Goal: Task Accomplishment & Management: Use online tool/utility

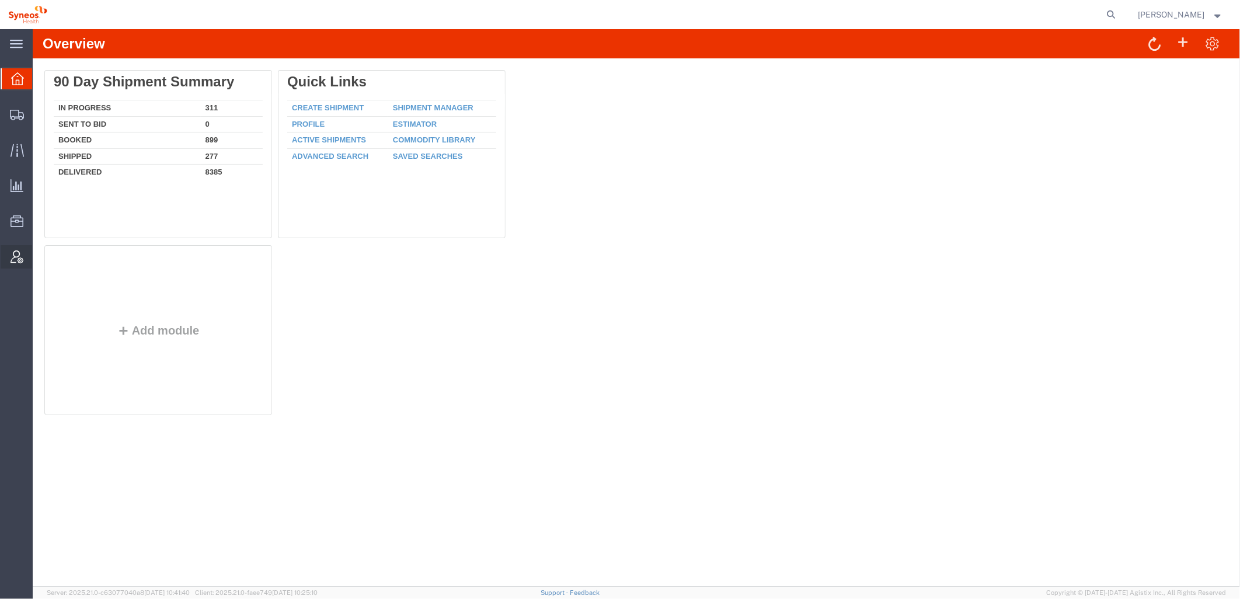
click at [16, 257] on icon at bounding box center [17, 256] width 13 height 13
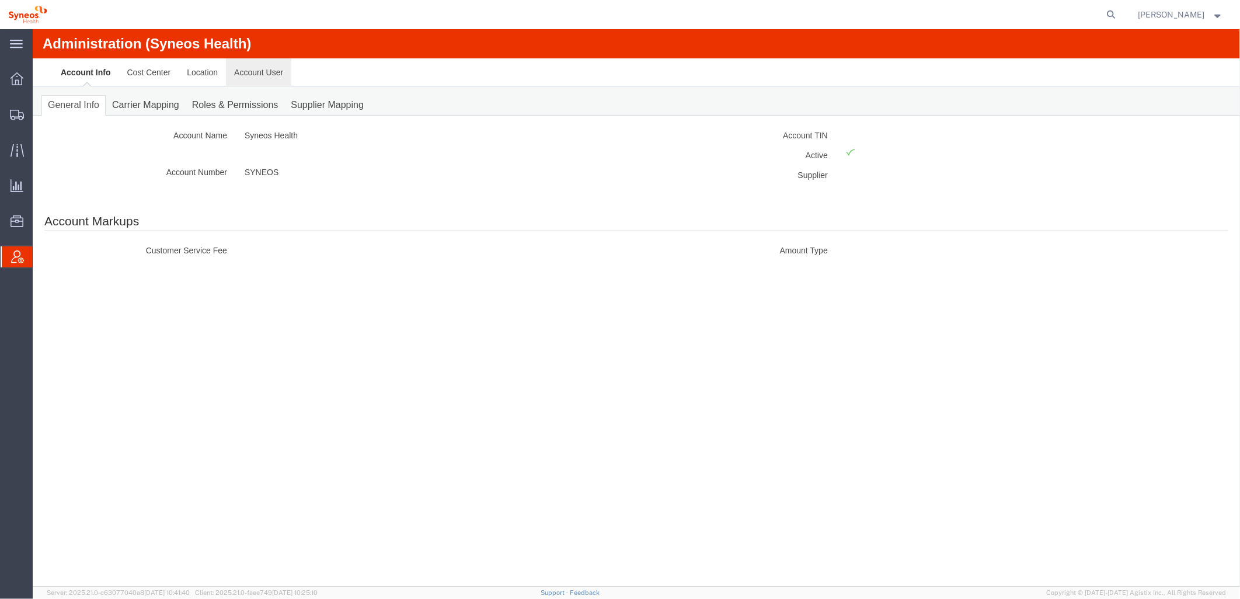
click at [270, 70] on link "Account User" at bounding box center [257, 72] width 65 height 28
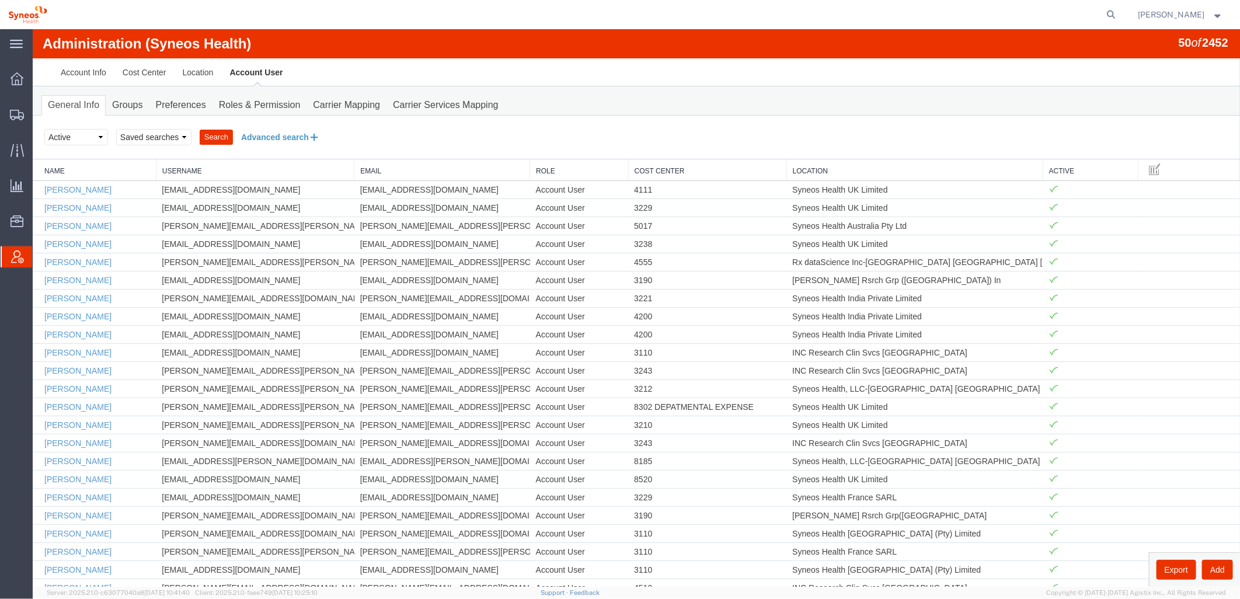
click at [267, 134] on button "Advanced search" at bounding box center [279, 137] width 95 height 20
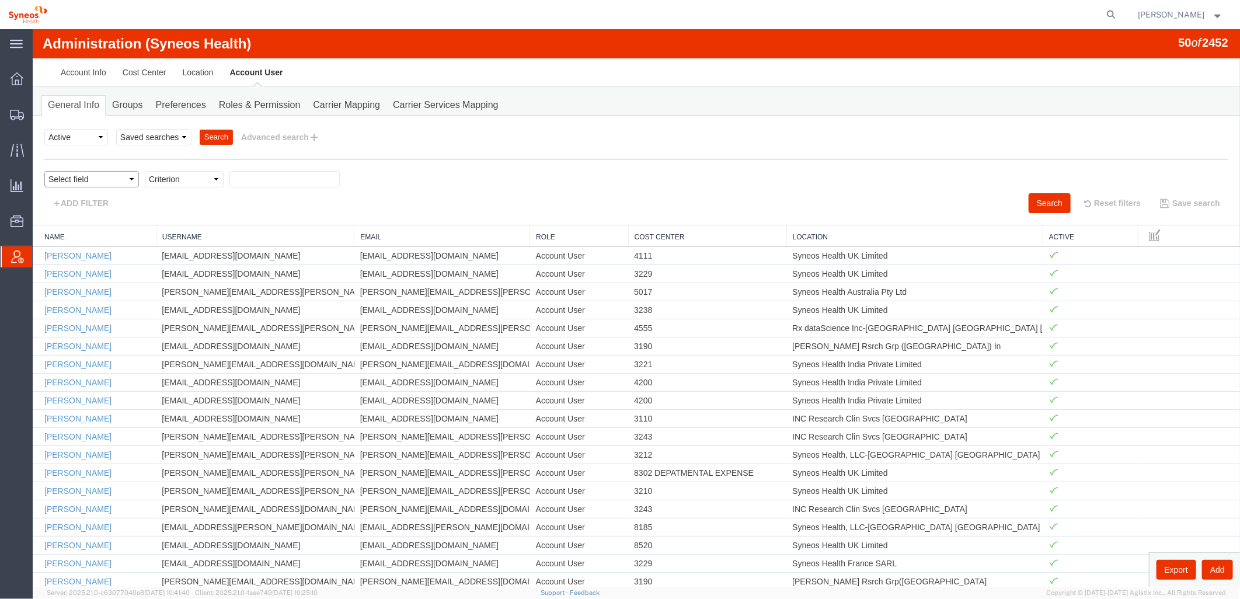
click at [131, 179] on select "Select field Cost Center Email Location Name Role Username" at bounding box center [91, 178] width 95 height 16
select select "locationName"
click at [44, 170] on select "Select field Cost Center Email Location Name Role Username" at bounding box center [91, 178] width 95 height 16
click at [177, 177] on select "Criterion contains does not contain is is blank is not blank starts with" at bounding box center [183, 178] width 79 height 16
select select "contains"
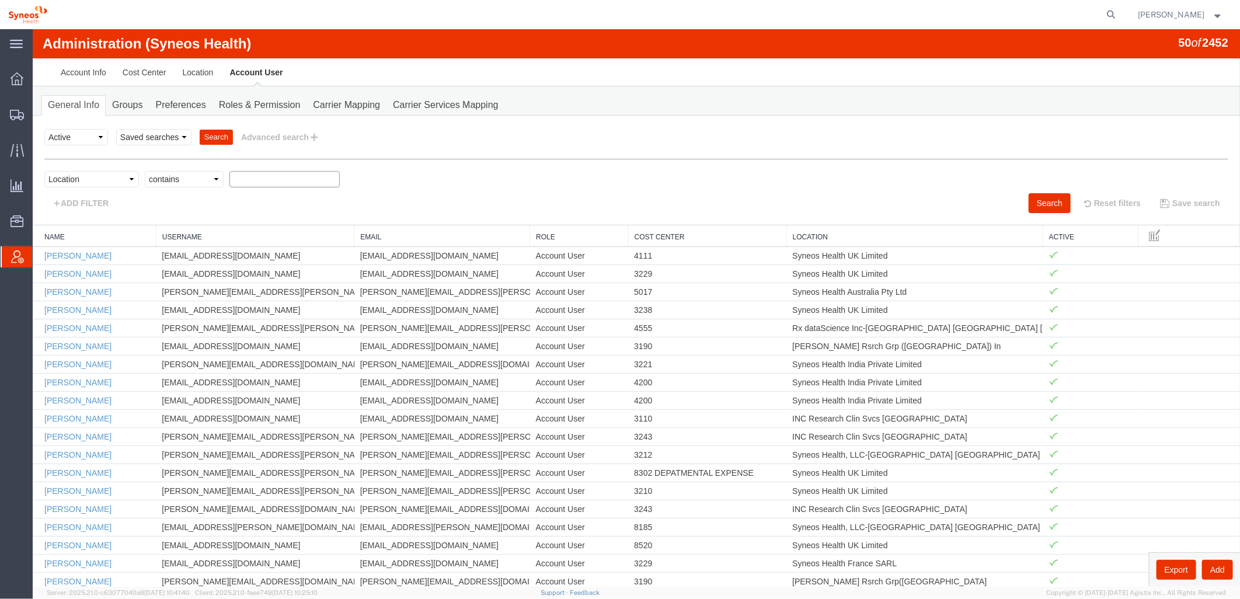
click at [144, 170] on select "Criterion contains does not contain is is blank is not blank starts with" at bounding box center [183, 178] width 79 height 16
click at [248, 181] on input "text" at bounding box center [284, 178] width 110 height 16
type input "zdnu"
click at [1041, 206] on button "Search" at bounding box center [1049, 203] width 42 height 20
